Goal: Transaction & Acquisition: Obtain resource

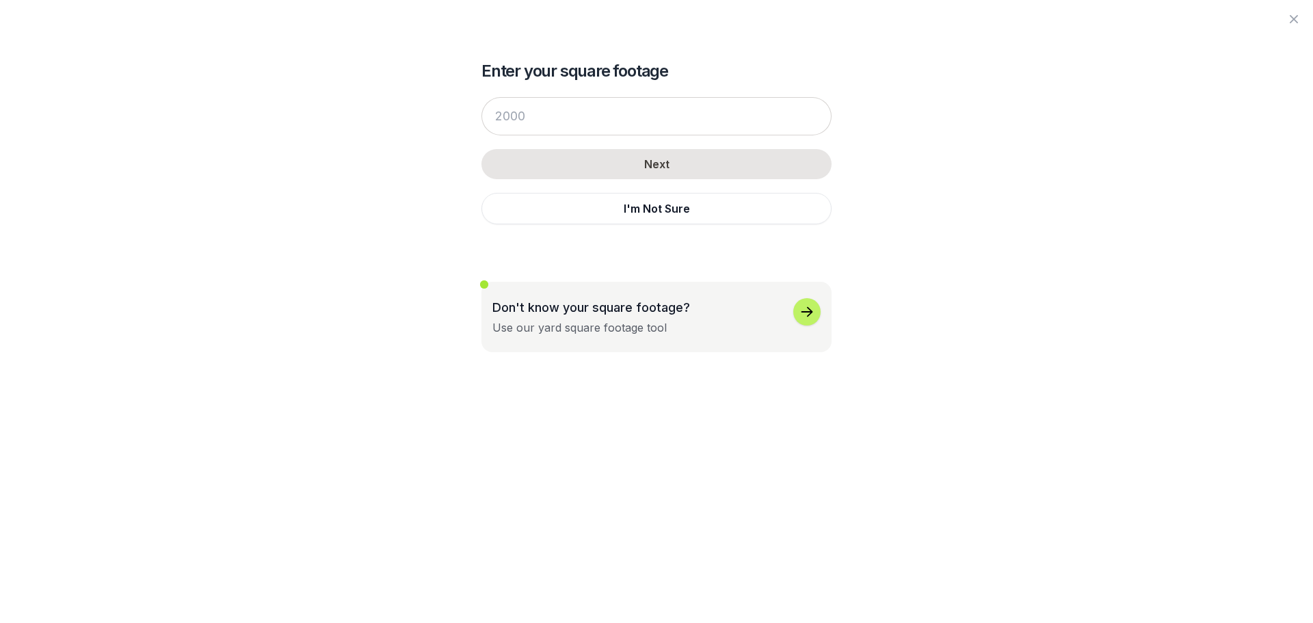
scroll to position [479, 0]
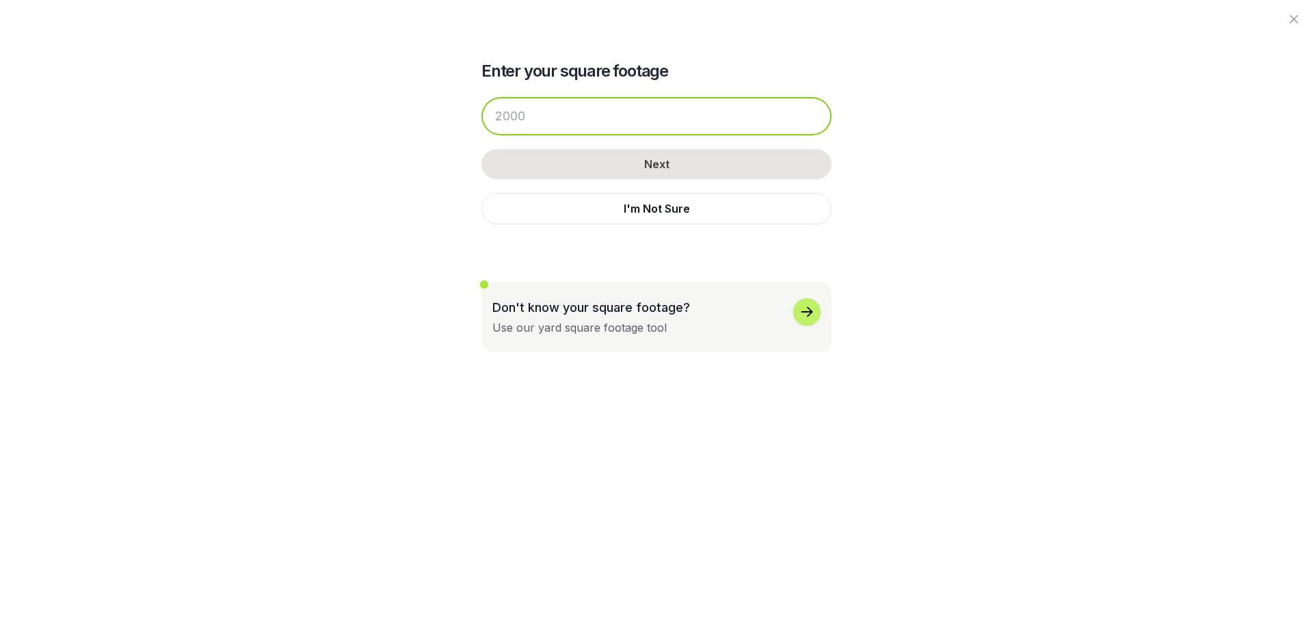
drag, startPoint x: 540, startPoint y: 116, endPoint x: 466, endPoint y: 115, distance: 73.9
click at [466, 115] on div "Enter your square footage Next I'm Not Sure Don't know your square footage? Use…" at bounding box center [656, 176] width 744 height 352
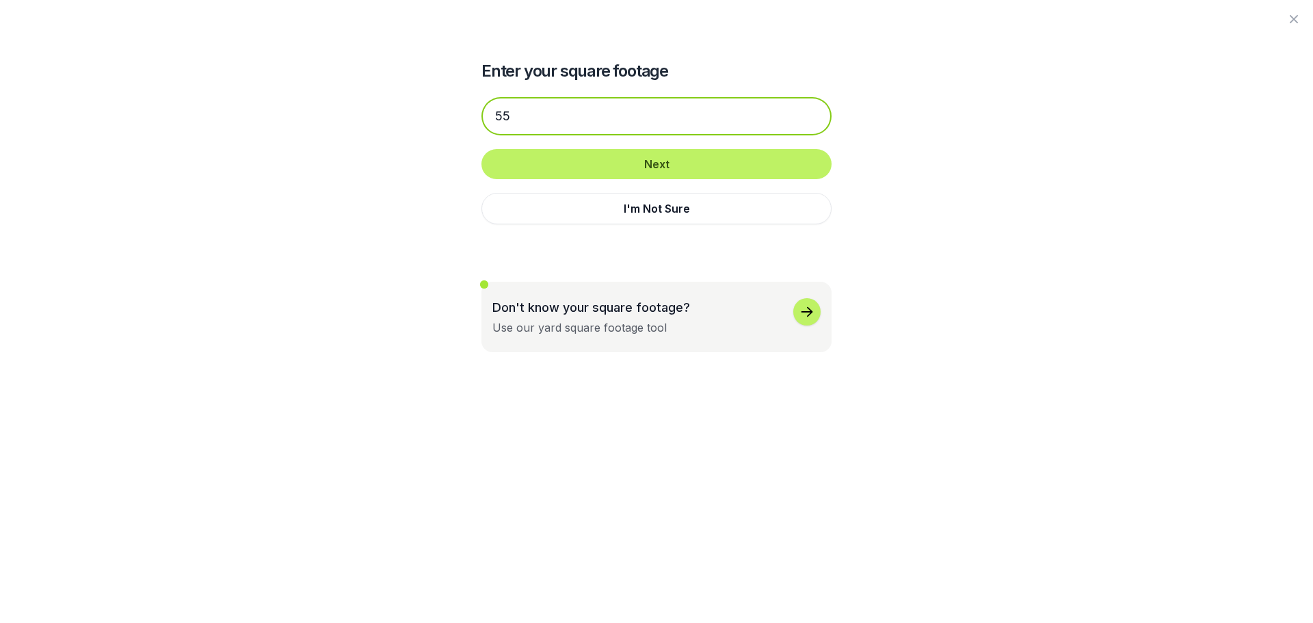
click at [518, 113] on input "55" at bounding box center [656, 116] width 350 height 38
click at [432, 121] on div "Enter your square footage 55 Next I'm Not Sure Don't know your square footage? …" at bounding box center [656, 176] width 744 height 352
click at [520, 116] on input "55" at bounding box center [656, 116] width 350 height 38
click at [509, 116] on input "55" at bounding box center [656, 116] width 350 height 38
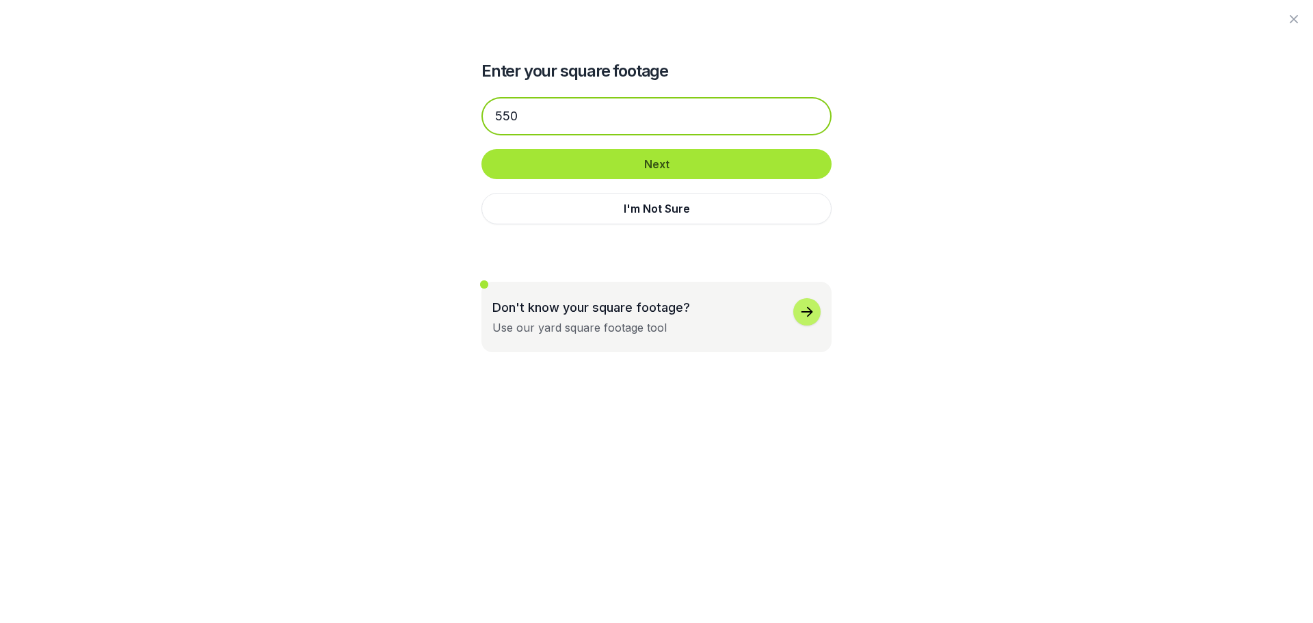
type input "550"
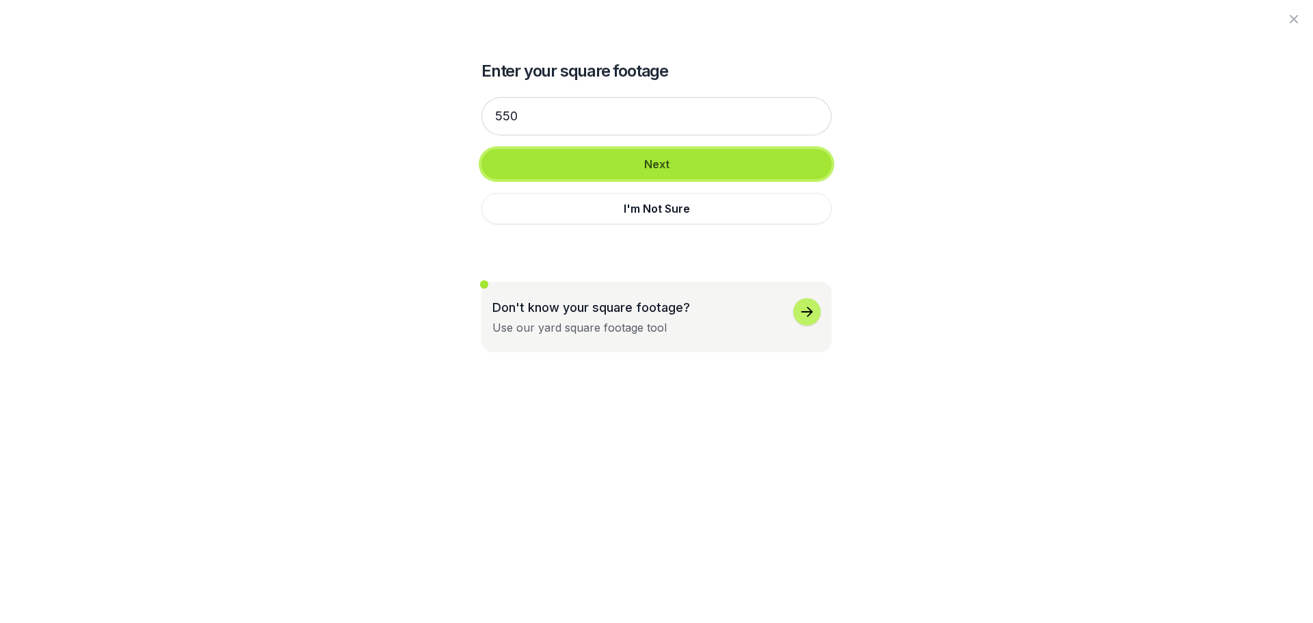
drag, startPoint x: 656, startPoint y: 163, endPoint x: 712, endPoint y: 173, distance: 56.3
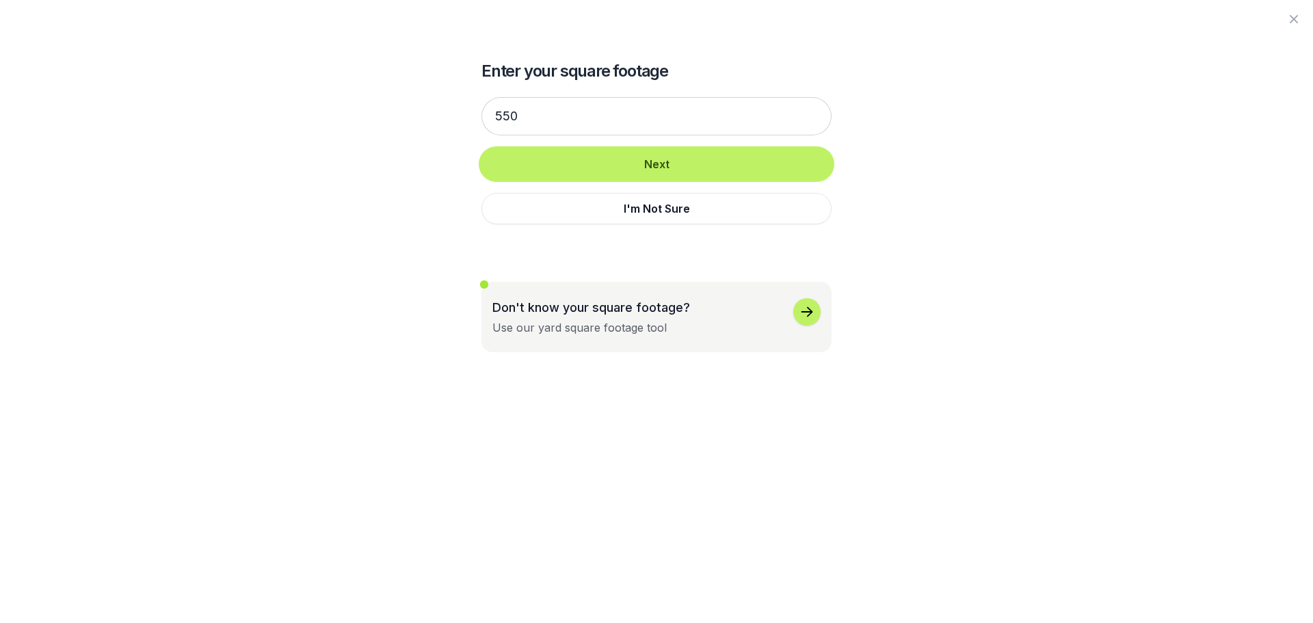
click at [657, 163] on button "Next" at bounding box center [656, 164] width 350 height 30
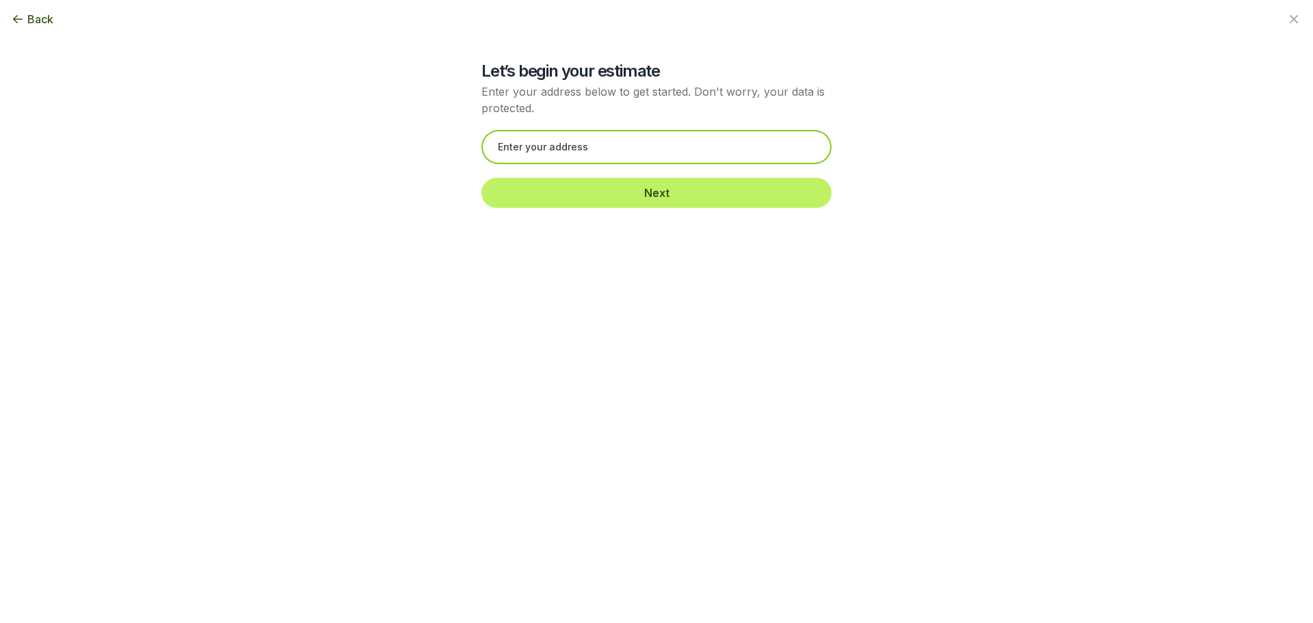
click at [594, 150] on input "text" at bounding box center [656, 147] width 350 height 34
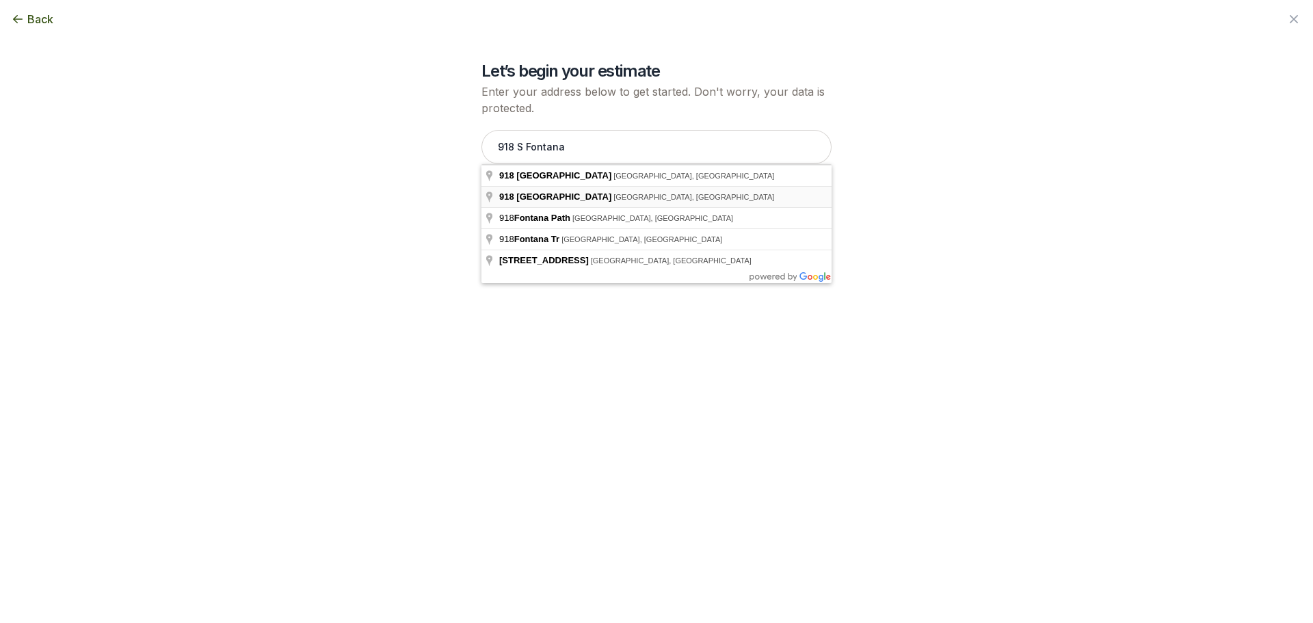
type input "[STREET_ADDRESS]"
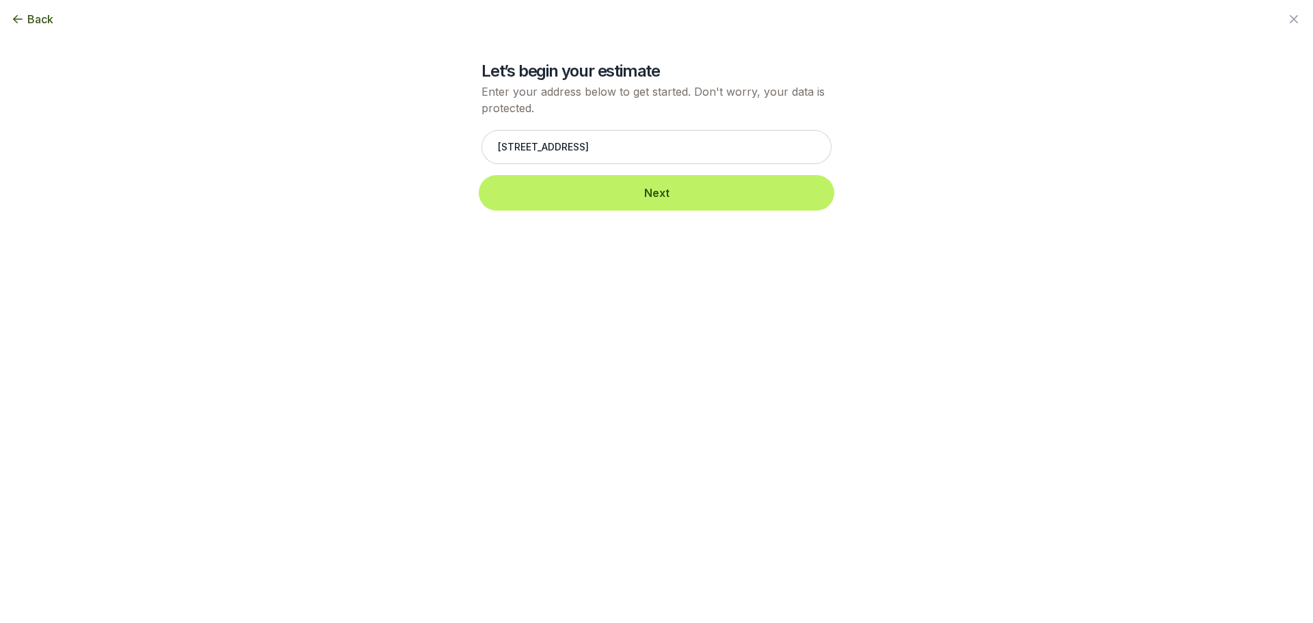
click at [659, 195] on button "Next" at bounding box center [656, 193] width 350 height 30
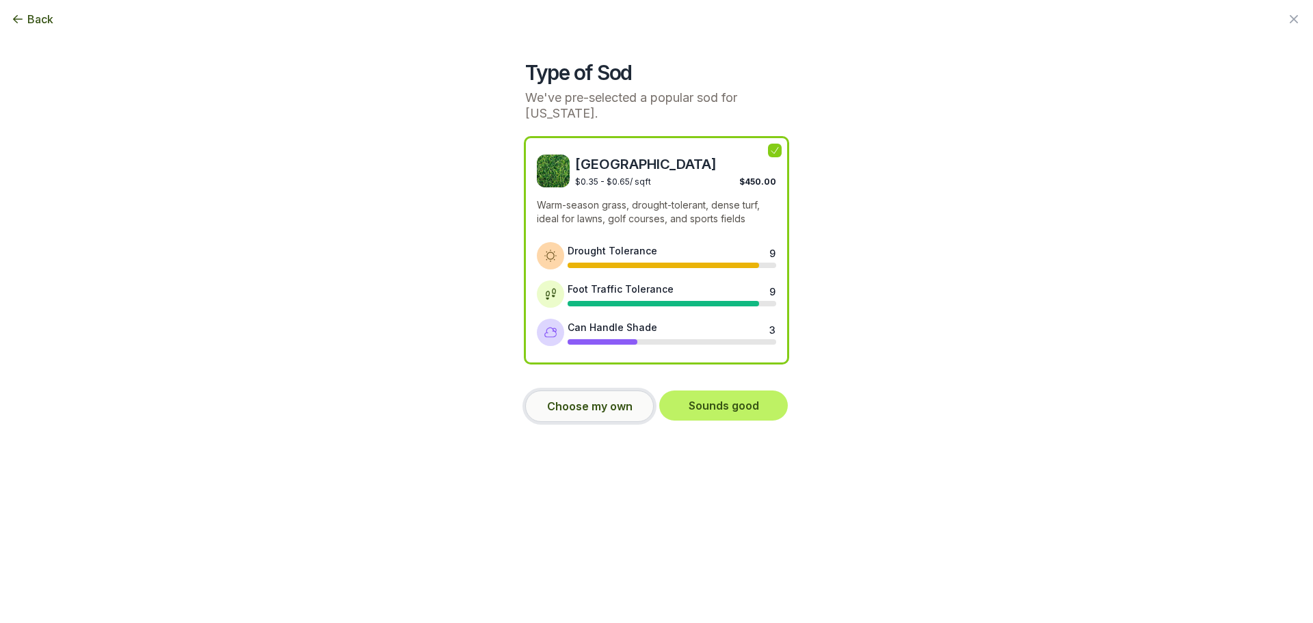
click at [588, 403] on button "Choose my own" at bounding box center [589, 405] width 129 height 31
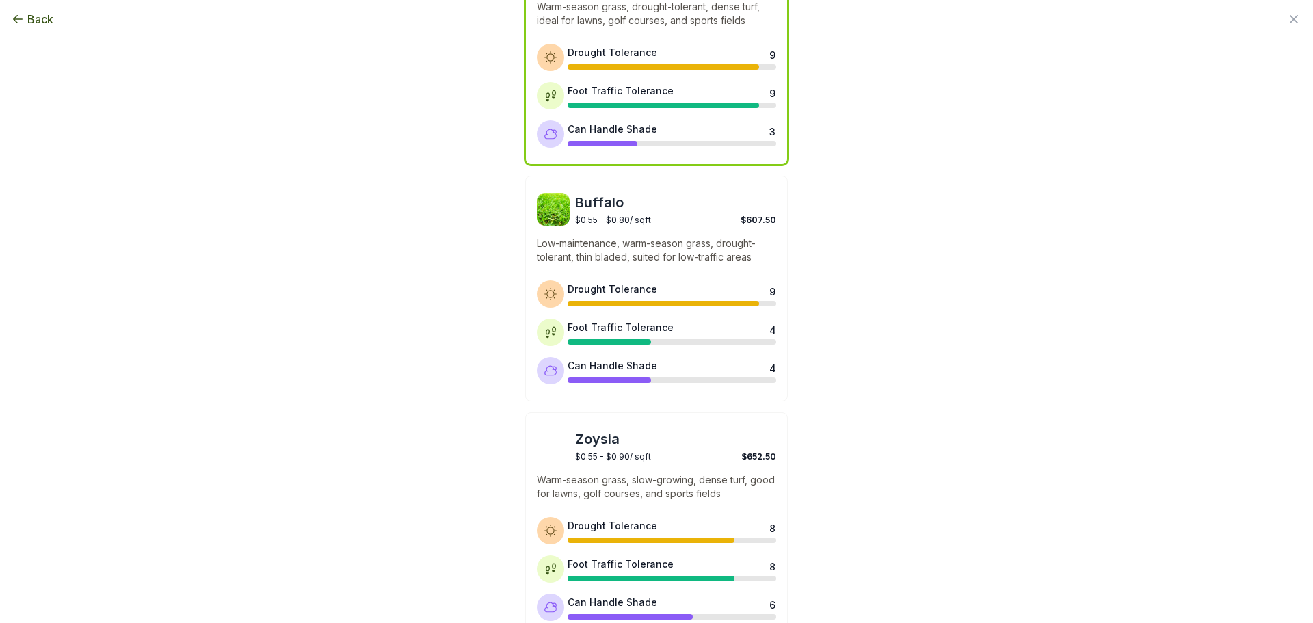
scroll to position [0, 0]
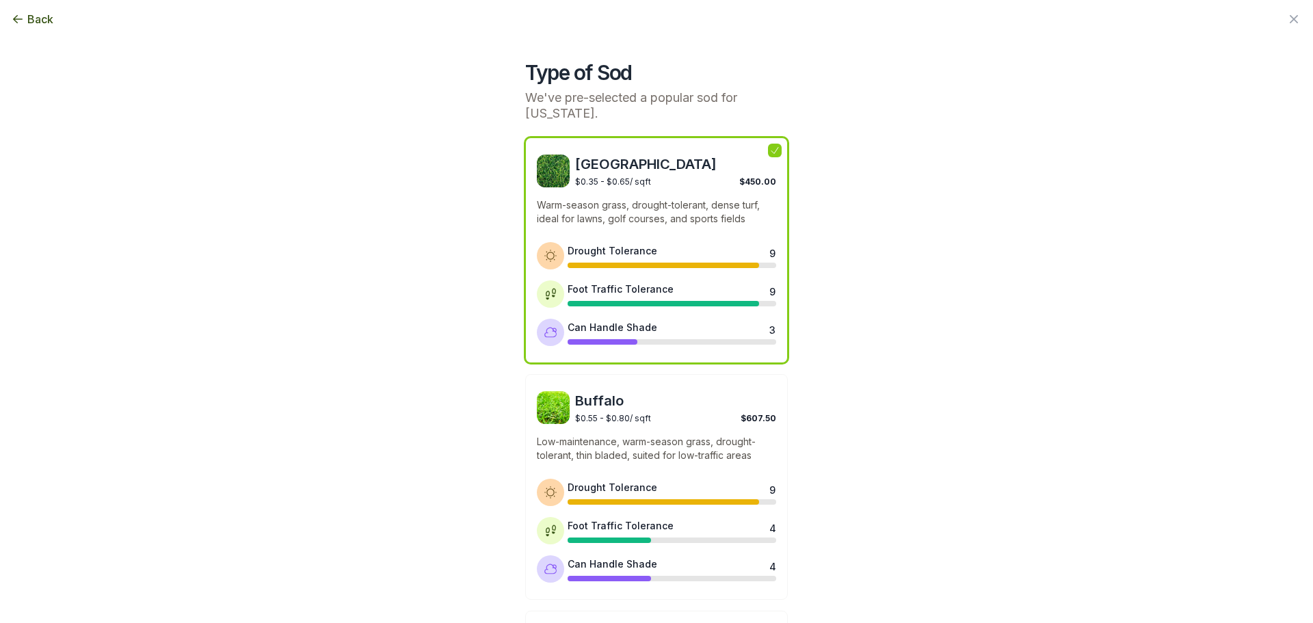
click at [626, 300] on div "Foot Traffic Tolerance 9" at bounding box center [672, 294] width 209 height 25
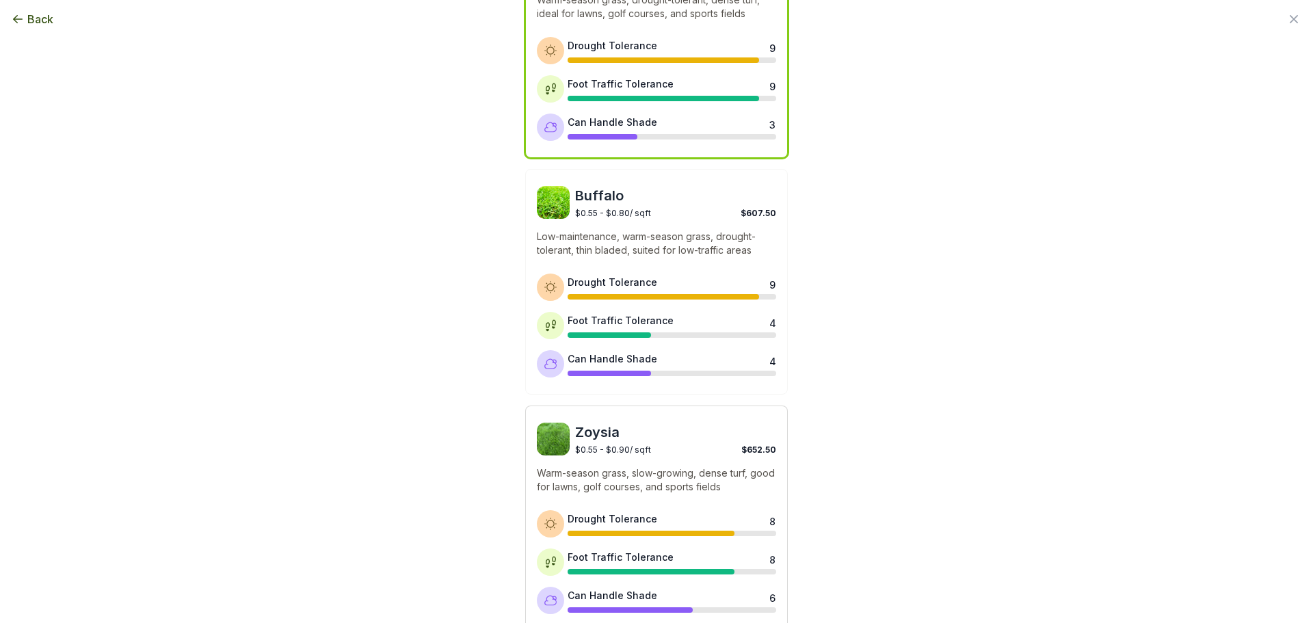
click at [623, 540] on div "Drought Tolerance 8 Foot Traffic Tolerance 8 Can Handle Shade 6" at bounding box center [656, 562] width 239 height 104
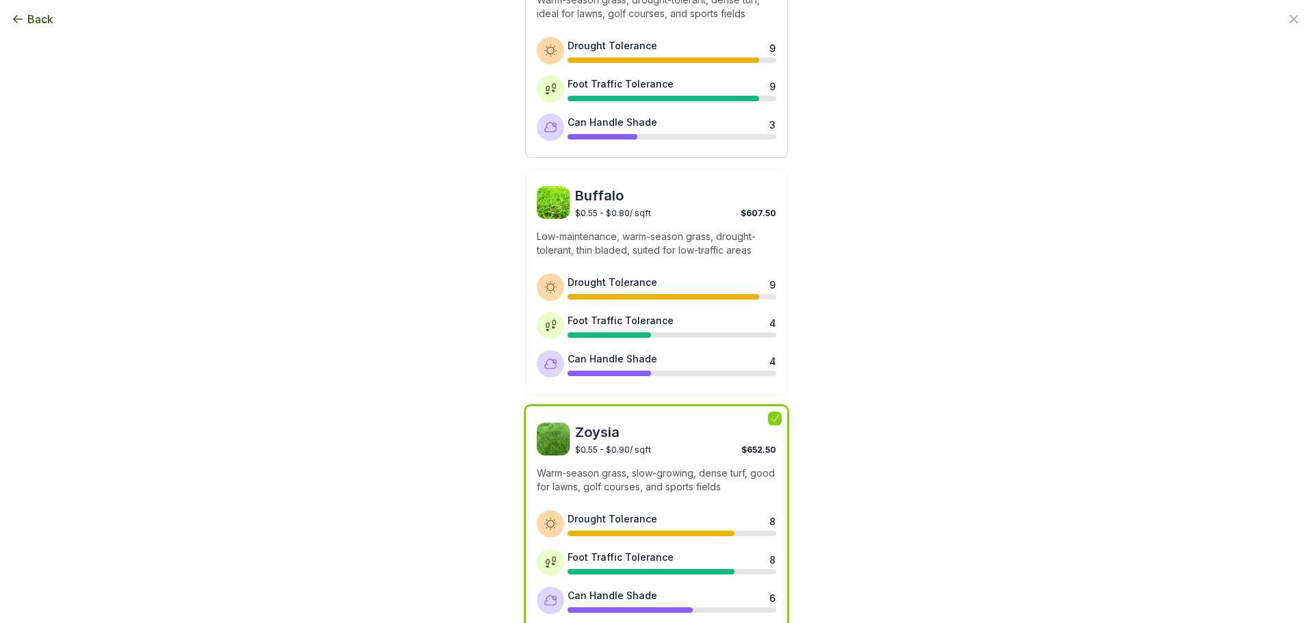
click at [619, 55] on div "Drought Tolerance 9" at bounding box center [672, 50] width 209 height 25
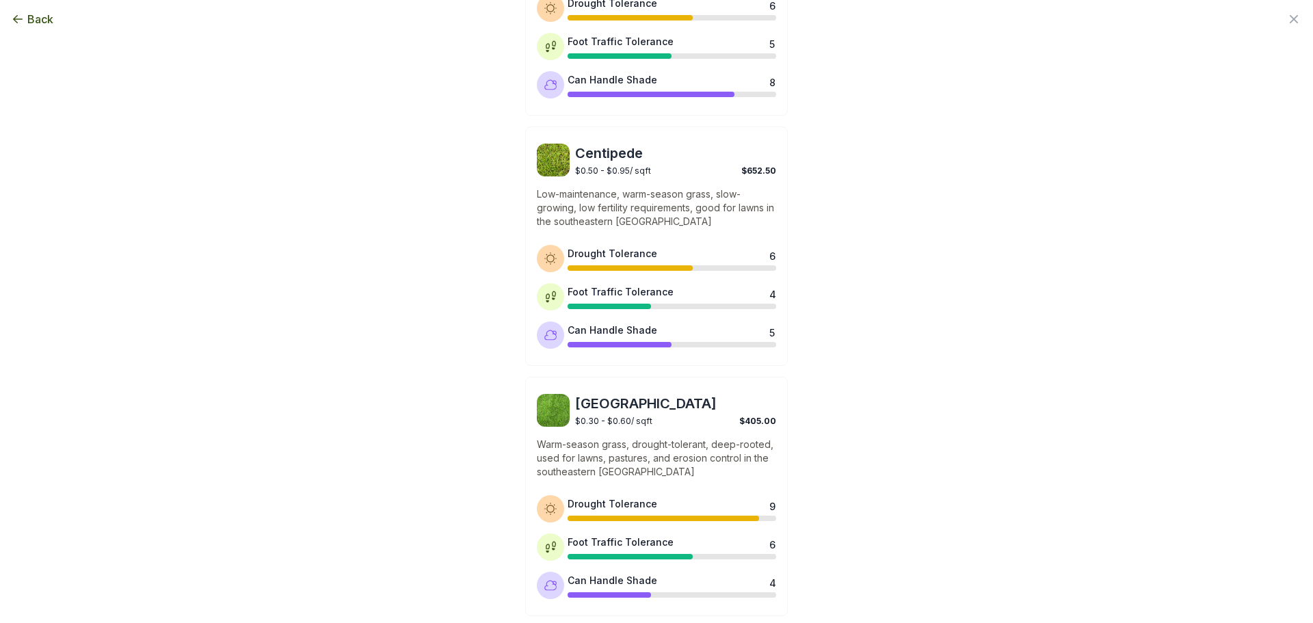
scroll to position [1019, 0]
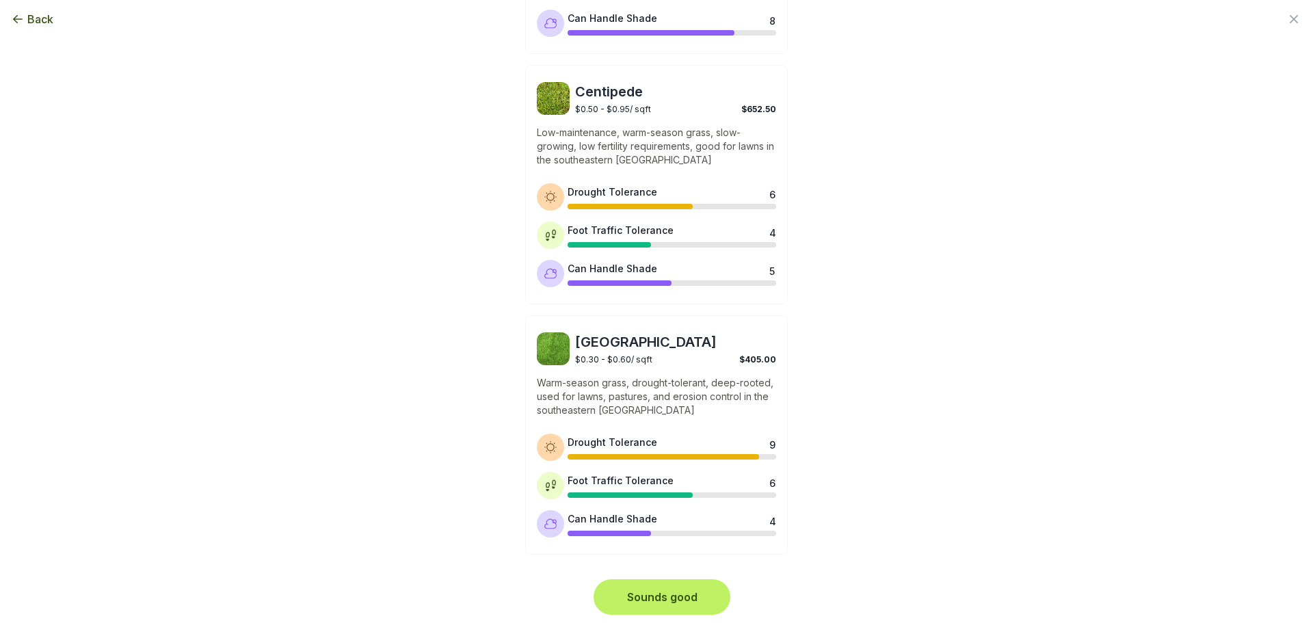
drag, startPoint x: 645, startPoint y: 597, endPoint x: 756, endPoint y: 592, distance: 110.9
click at [646, 597] on button "Sounds good" at bounding box center [661, 597] width 131 height 30
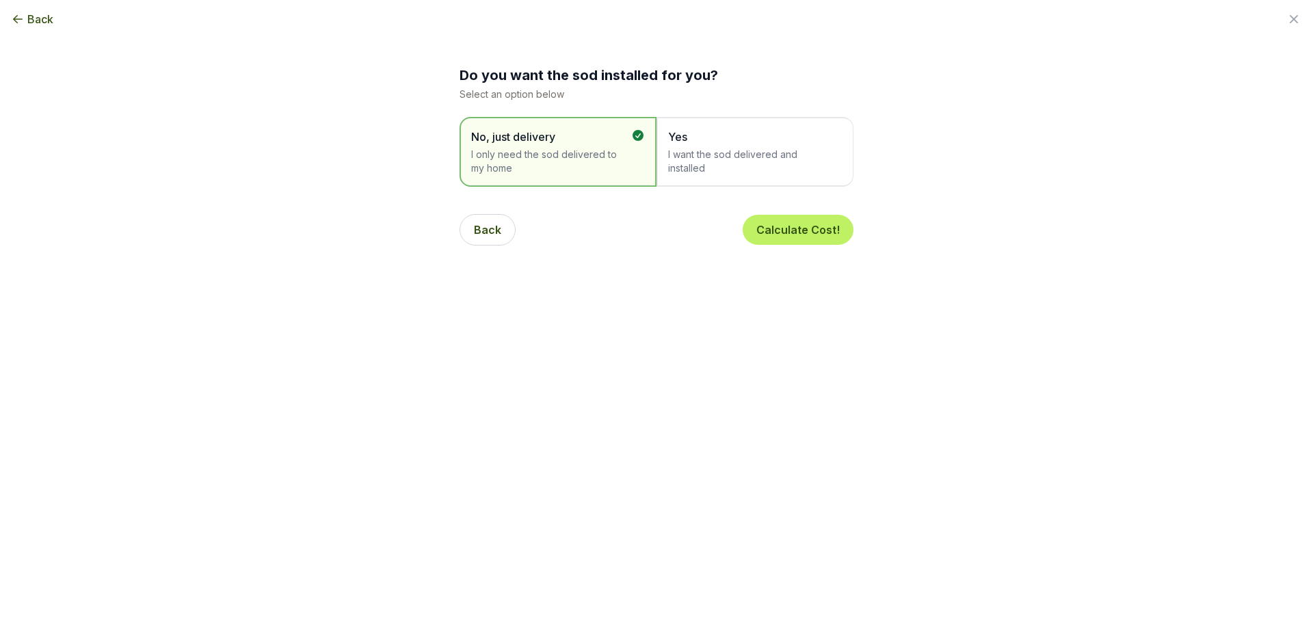
click at [669, 167] on span "I want the sod delivered and installed" at bounding box center [748, 161] width 160 height 27
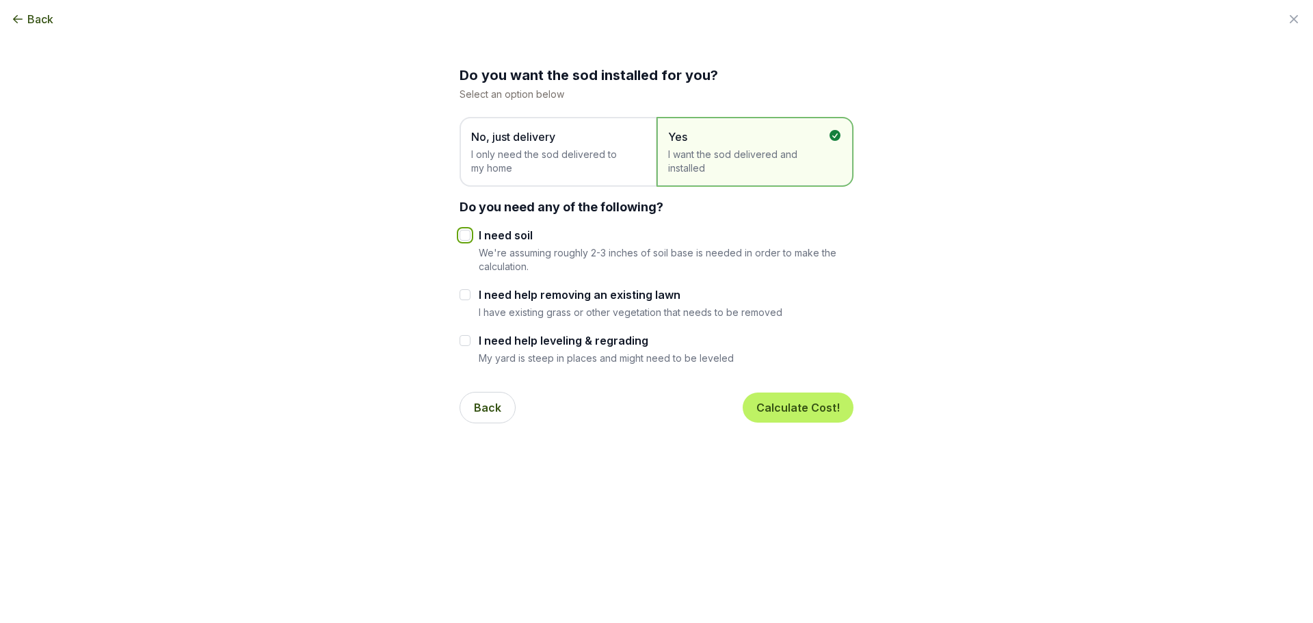
click at [460, 240] on input "I need soil" at bounding box center [465, 235] width 11 height 11
checkbox input "true"
click at [460, 341] on input "I need help leveling & regrading" at bounding box center [465, 340] width 11 height 11
checkbox input "true"
click at [460, 292] on input "I need help removing an existing lawn" at bounding box center [465, 294] width 11 height 11
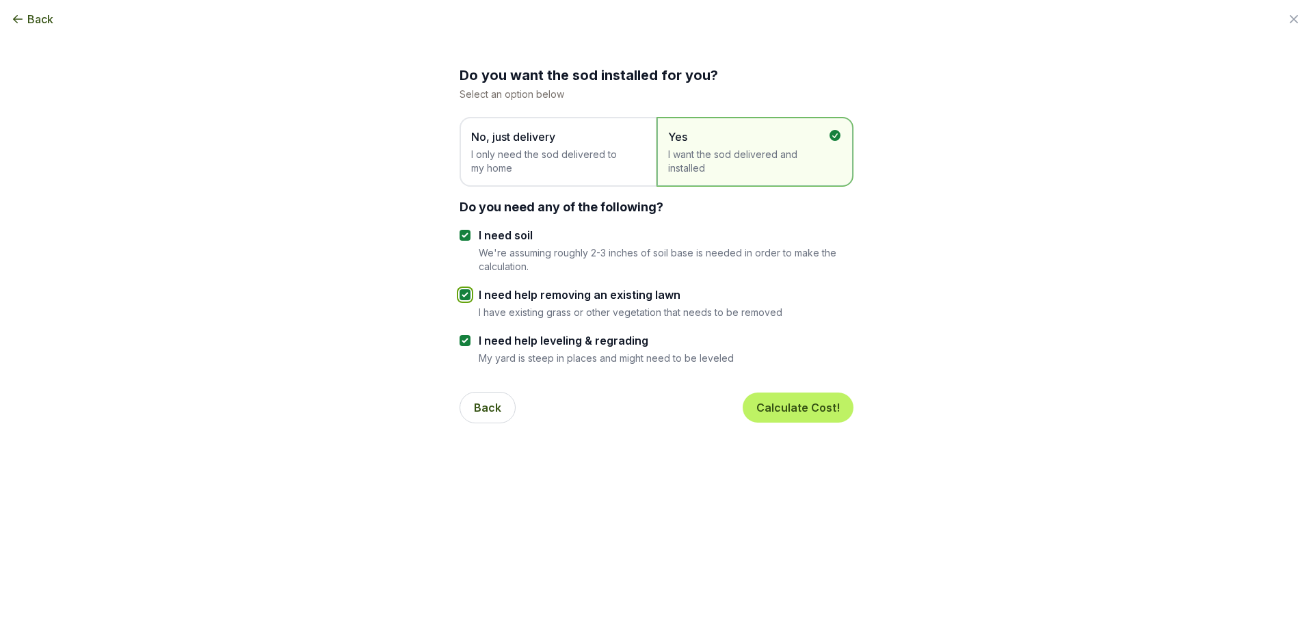
checkbox input "true"
click at [769, 405] on button "Calculate Cost!" at bounding box center [798, 408] width 111 height 30
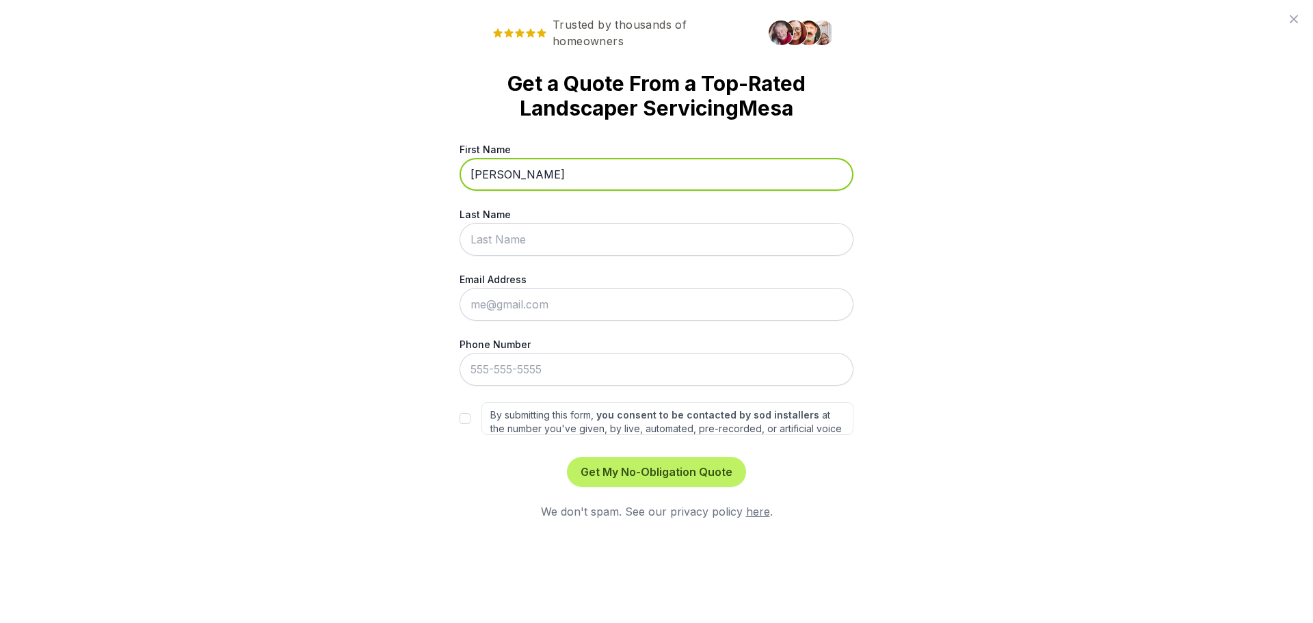
type input "[PERSON_NAME]"
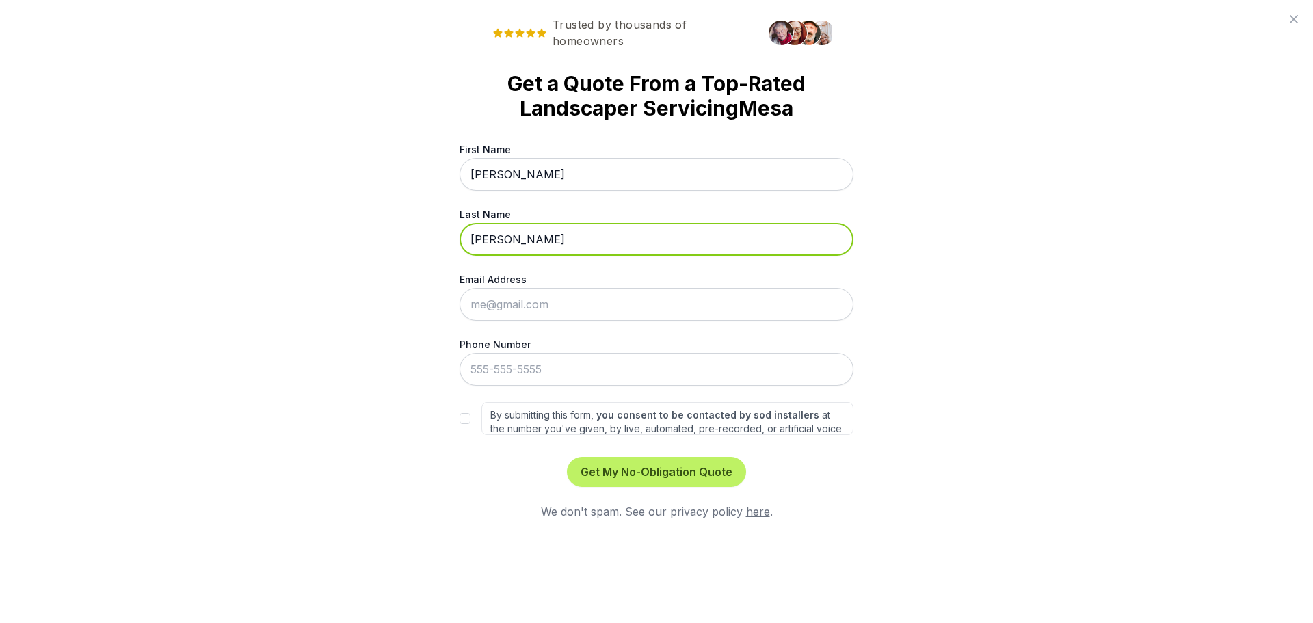
type input "[PERSON_NAME]"
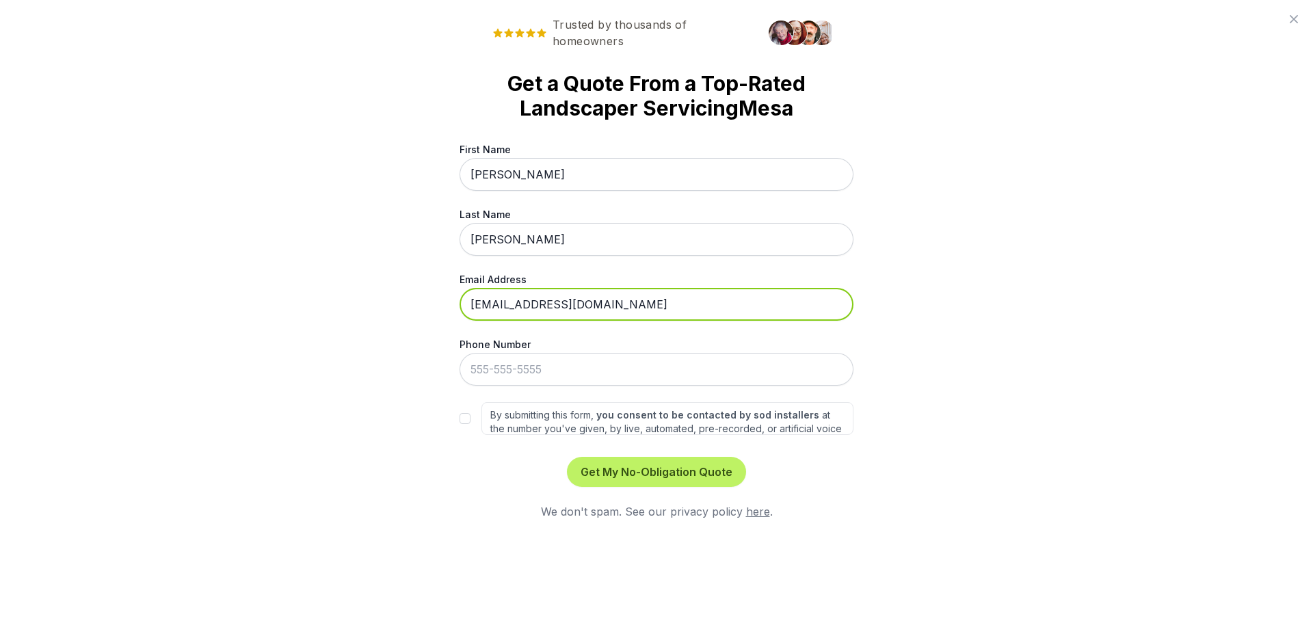
type input "[EMAIL_ADDRESS][DOMAIN_NAME]"
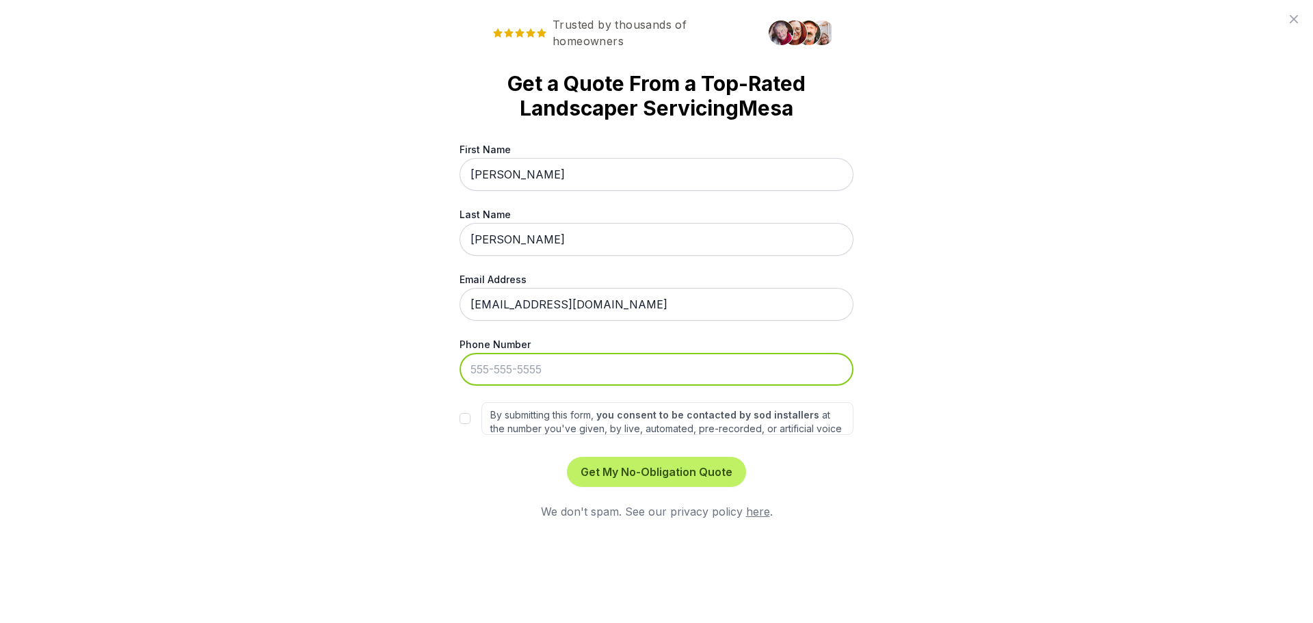
click at [543, 371] on input "Phone Number" at bounding box center [657, 369] width 394 height 33
type input "000-000-0000"
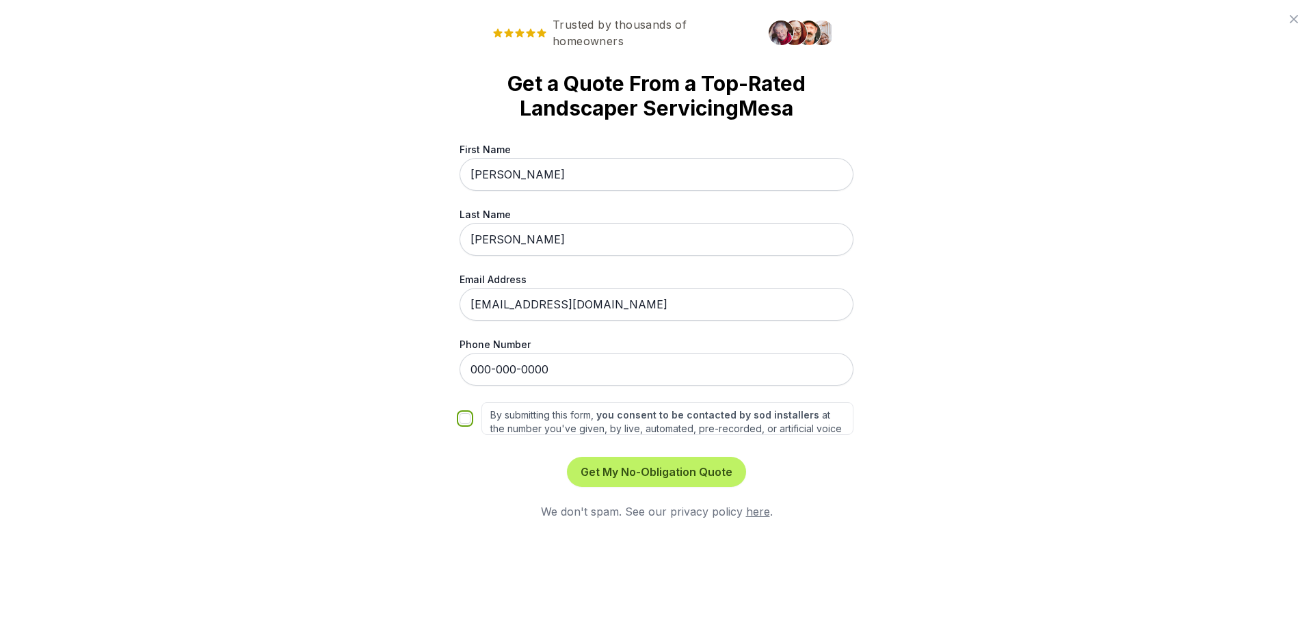
click at [462, 422] on input "By submitting this form, you consent to be contacted by sod installers at the n…" at bounding box center [465, 418] width 11 height 11
checkbox input "true"
click at [655, 477] on button "Get My No-Obligation Quote" at bounding box center [656, 472] width 179 height 30
click at [756, 510] on link "here" at bounding box center [758, 512] width 24 height 14
click at [669, 468] on button "Get My No-Obligation Quote" at bounding box center [656, 472] width 179 height 30
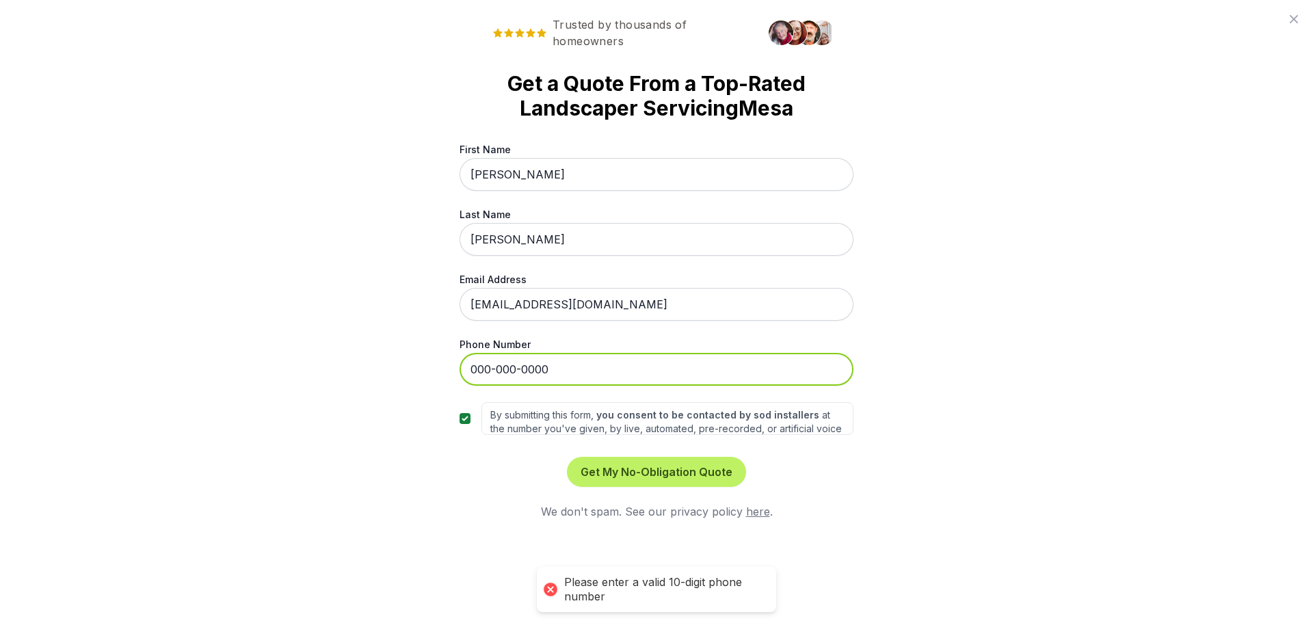
drag, startPoint x: 563, startPoint y: 373, endPoint x: 431, endPoint y: 373, distance: 132.0
click at [430, 374] on div "Trusted by thousands of homeowners Get a Quote From a Top-Rated Landscaper Serv…" at bounding box center [656, 311] width 1313 height 623
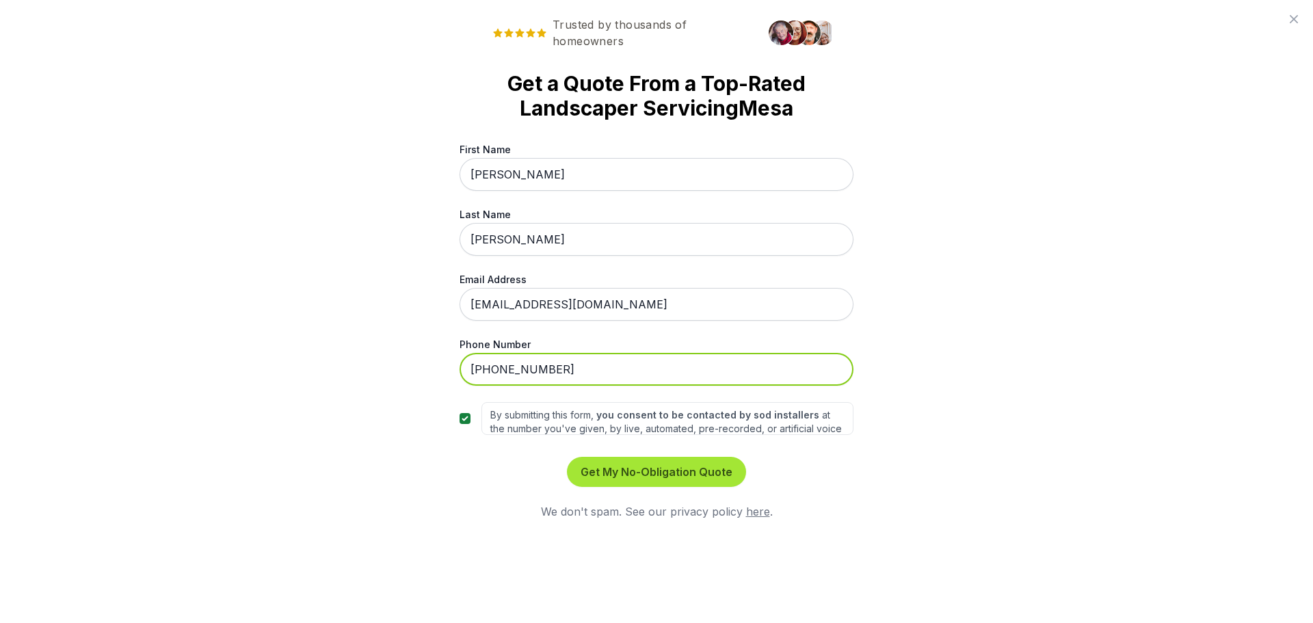
type input "[PHONE_NUMBER]"
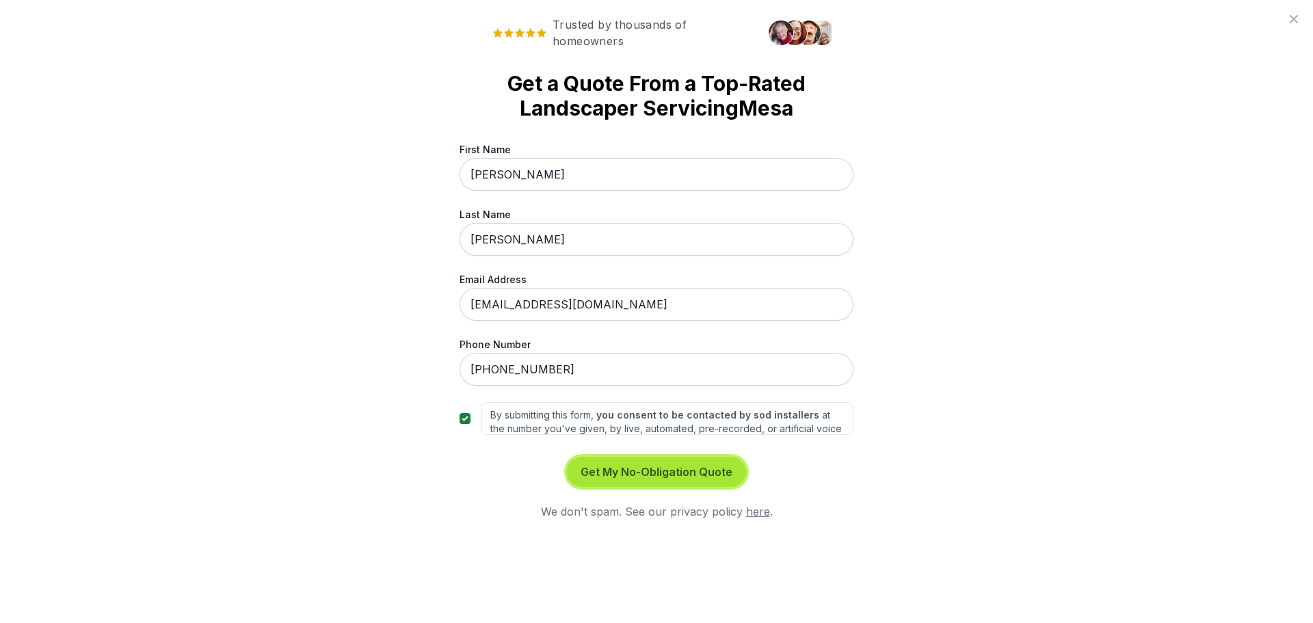
click at [643, 474] on button "Get My No-Obligation Quote" at bounding box center [656, 472] width 179 height 30
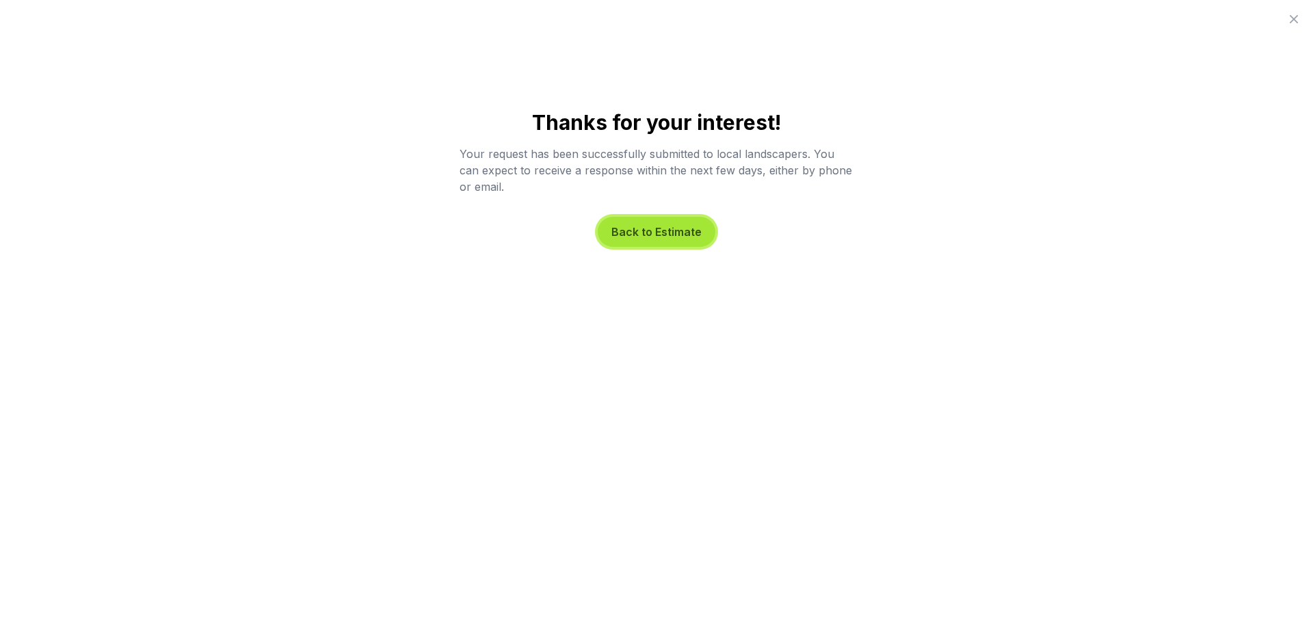
click at [659, 232] on button "Back to Estimate" at bounding box center [657, 232] width 118 height 30
